Goal: Task Accomplishment & Management: Complete application form

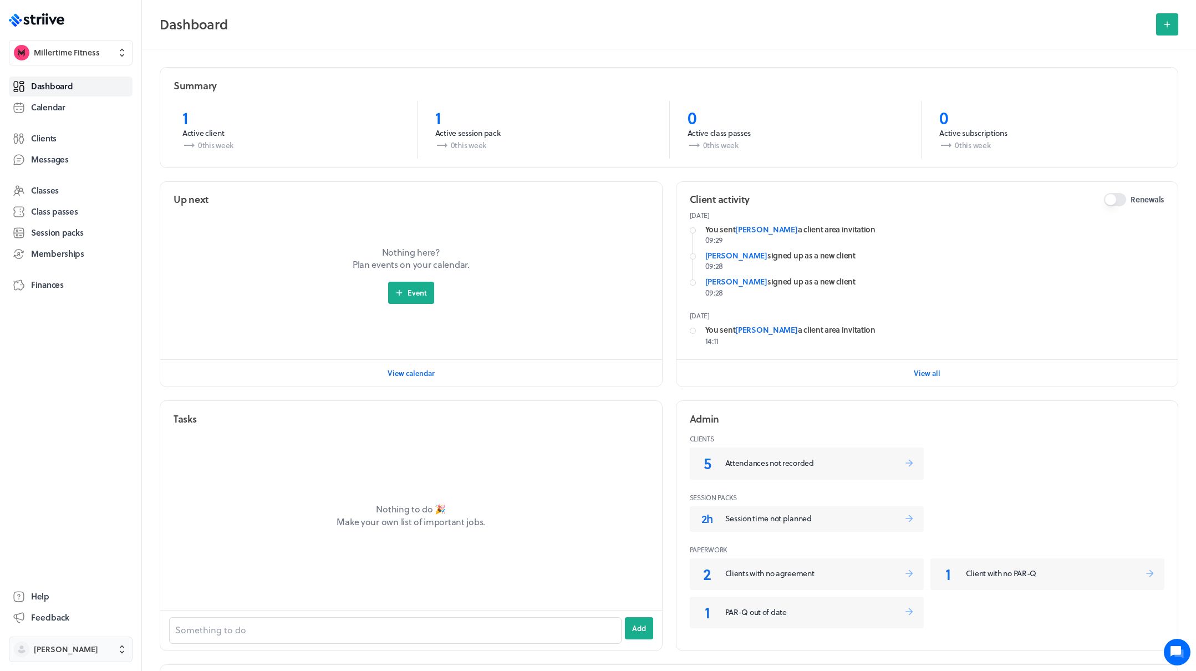
click at [87, 643] on button "Adam Miller" at bounding box center [71, 649] width 124 height 26
click at [65, 637] on button "Sign out" at bounding box center [70, 641] width 115 height 18
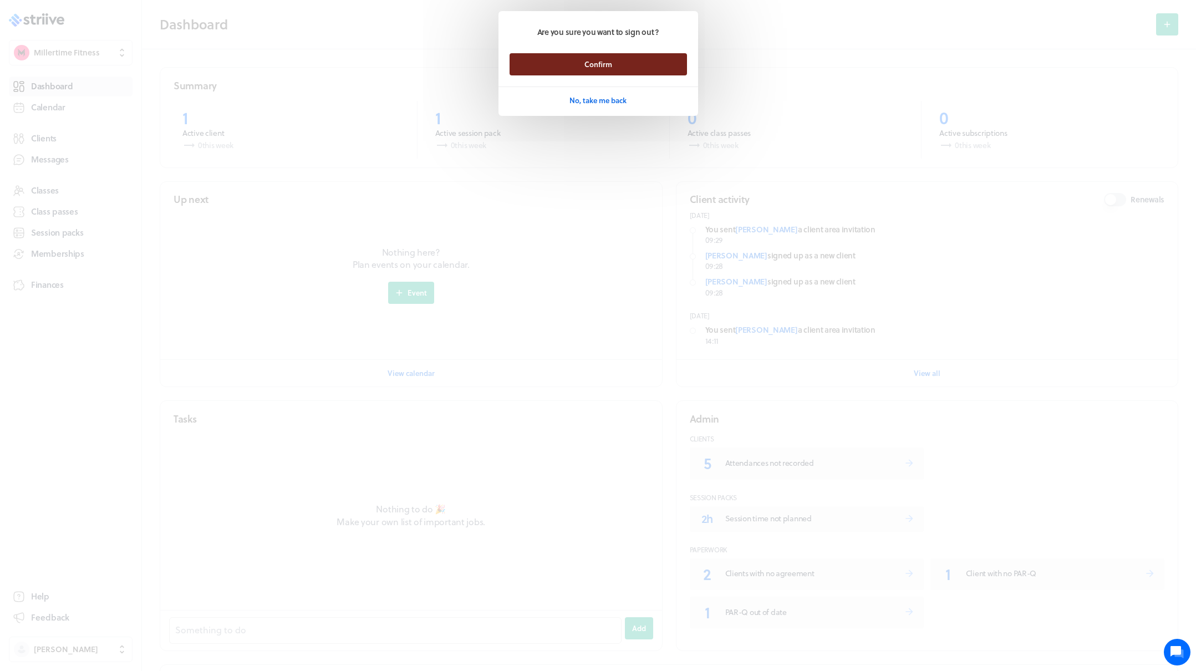
click at [593, 67] on span "Confirm" at bounding box center [598, 64] width 28 height 10
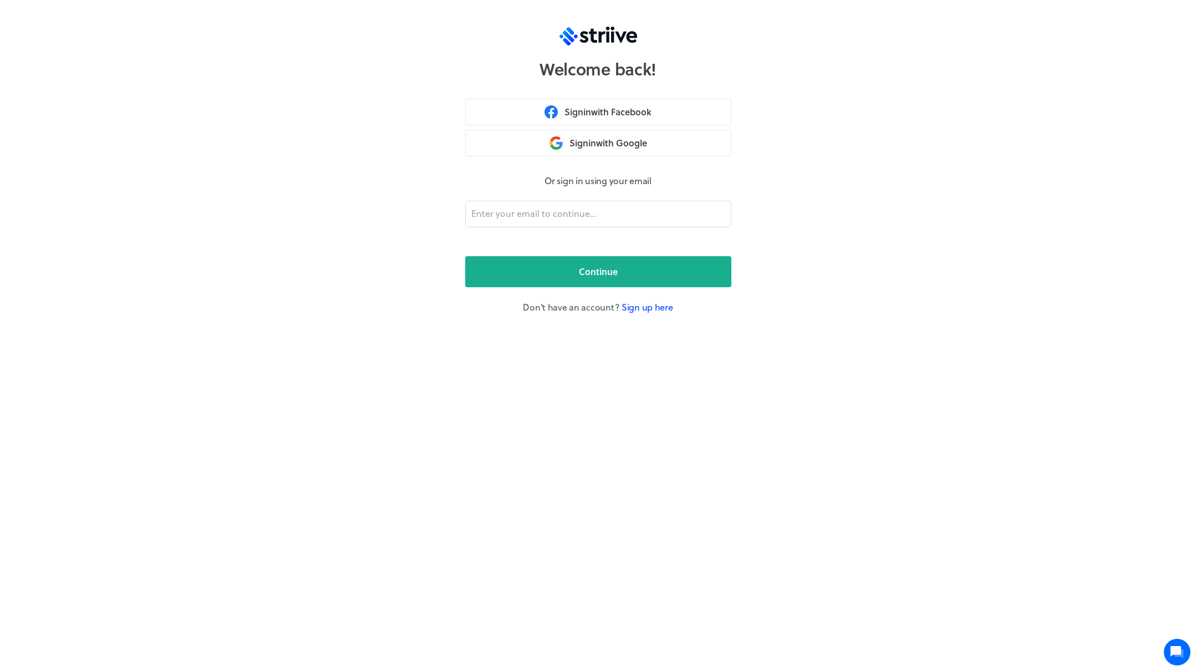
click at [646, 308] on link "Sign up here" at bounding box center [648, 307] width 52 height 13
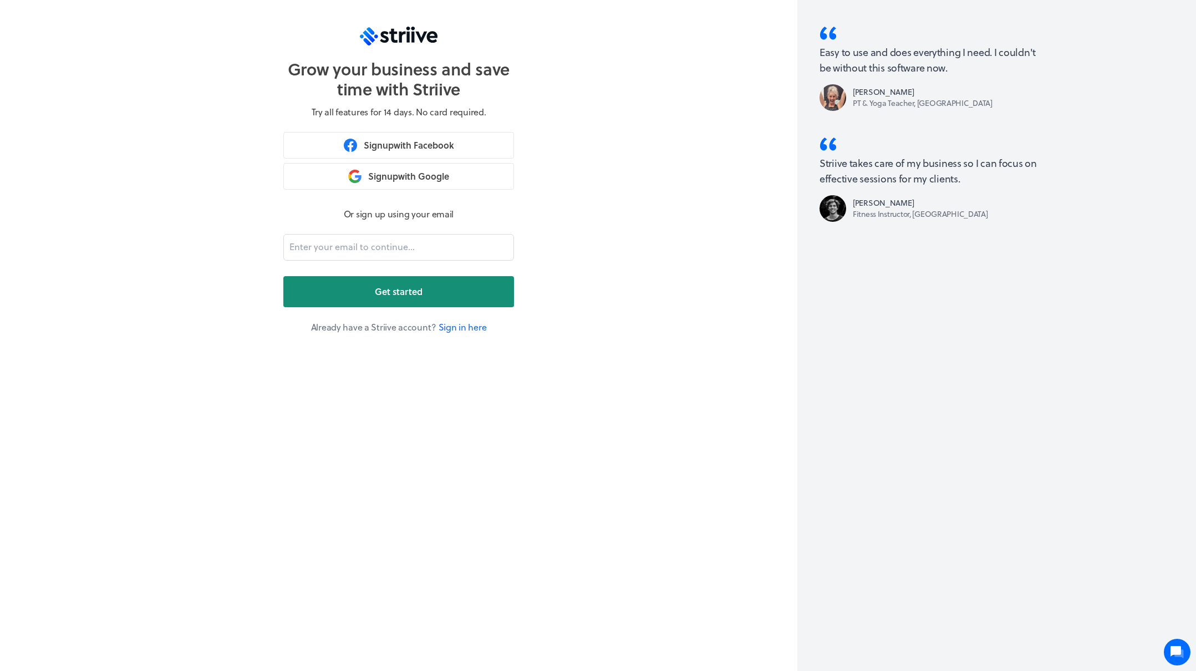
click at [400, 293] on span "Get started" at bounding box center [399, 291] width 48 height 13
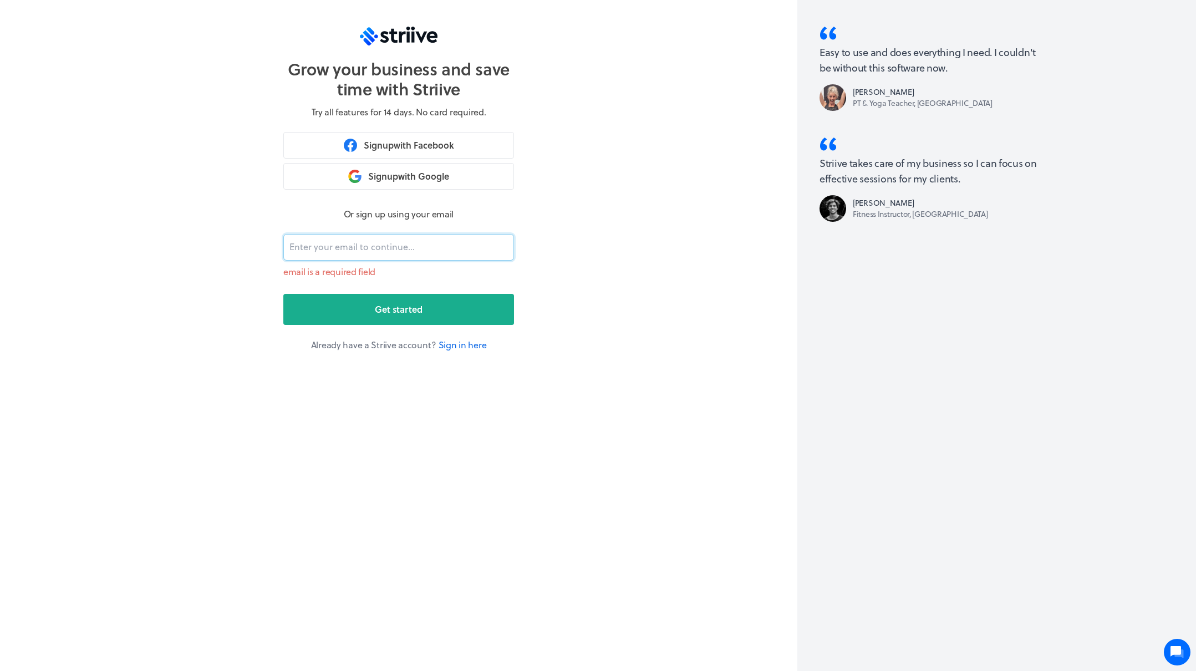
click at [361, 247] on input "email" at bounding box center [398, 247] width 231 height 27
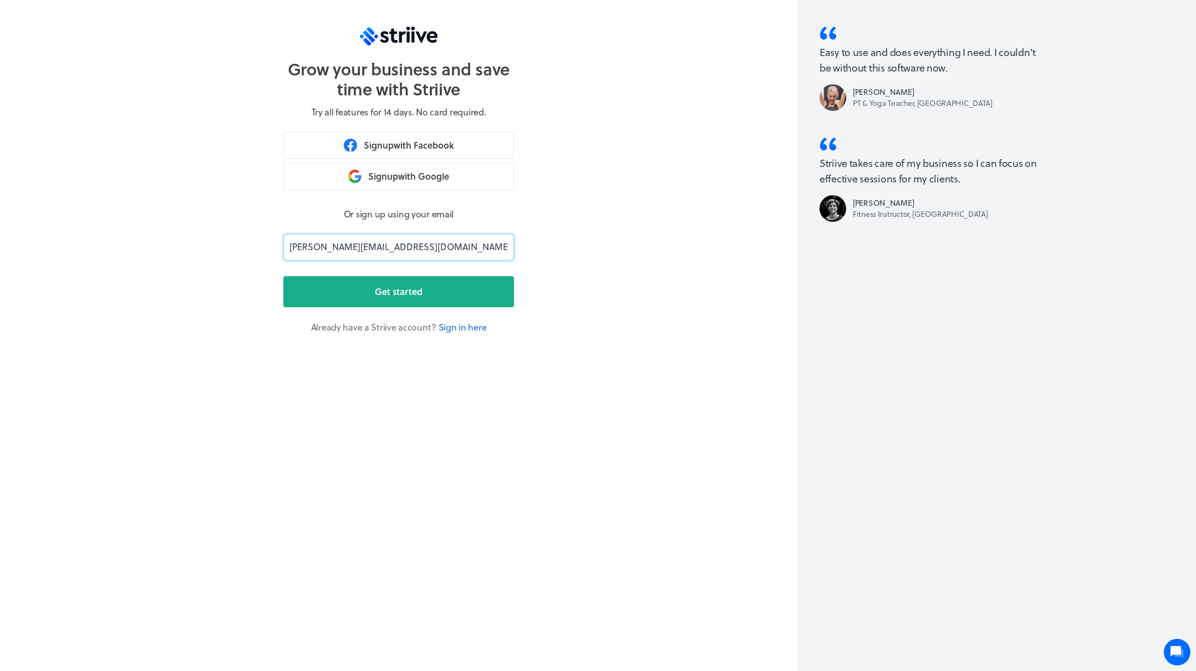
type input "[PERSON_NAME][EMAIL_ADDRESS][DOMAIN_NAME]"
click at [152, 266] on section "Grow your business and save time with Striive Try all features for 14 days. No …" at bounding box center [398, 335] width 797 height 671
click at [399, 293] on span "Get started" at bounding box center [399, 291] width 48 height 13
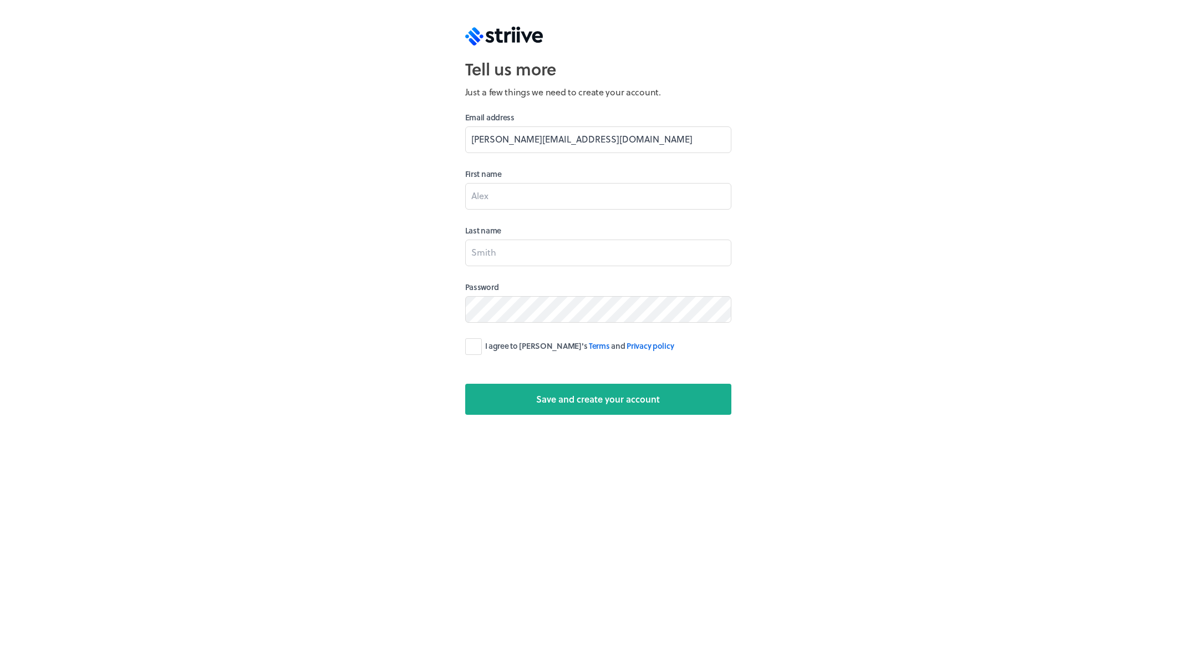
click at [351, 266] on div "Tell us more Just a few things we need to create your account. Email address [P…" at bounding box center [598, 335] width 1196 height 671
click at [486, 194] on input at bounding box center [598, 196] width 266 height 27
type input "[PERSON_NAME]"
